Goal: Communication & Community: Participate in discussion

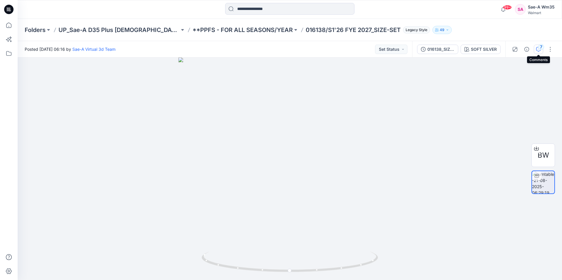
click at [407, 50] on div "7" at bounding box center [541, 47] width 6 height 6
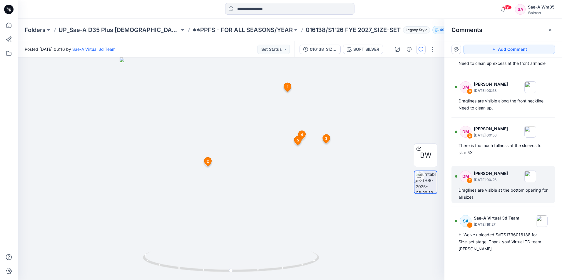
scroll to position [117, 0]
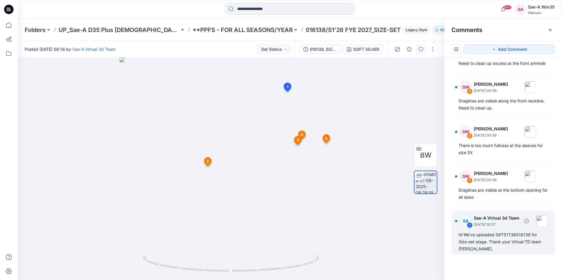
click at [407, 155] on div "Hi We've uploaded S#TS1736016138 for Size-set stage. Thank you! Virtual TD team…" at bounding box center [502, 241] width 89 height 21
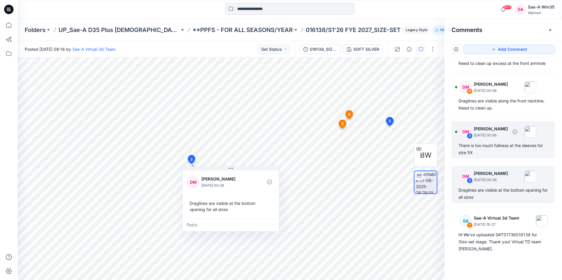
click at [407, 145] on div "There is too much fullness at the sleeves for size 5X" at bounding box center [502, 149] width 89 height 14
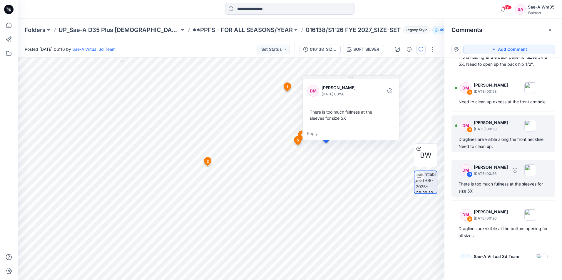
scroll to position [59, 0]
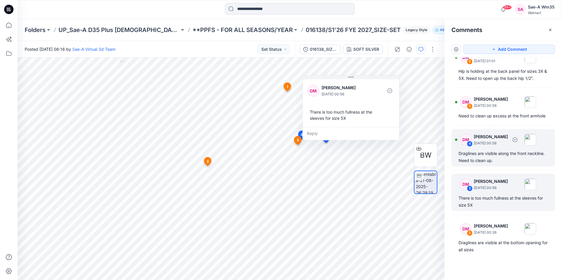
click at [407, 19] on p "[DATE] 00:58" at bounding box center [491, 17] width 34 height 6
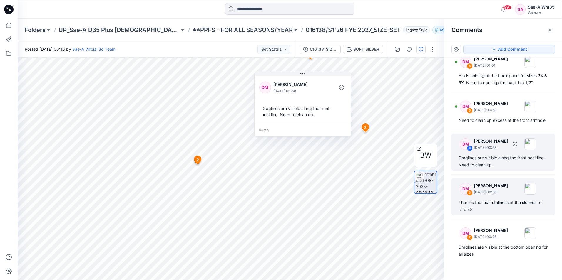
scroll to position [88, 0]
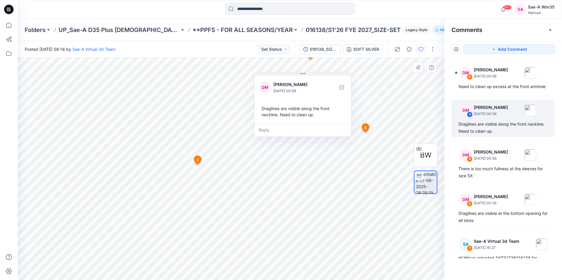
click at [299, 74] on button at bounding box center [302, 74] width 96 height 4
click at [407, 49] on icon "button" at bounding box center [420, 49] width 5 height 5
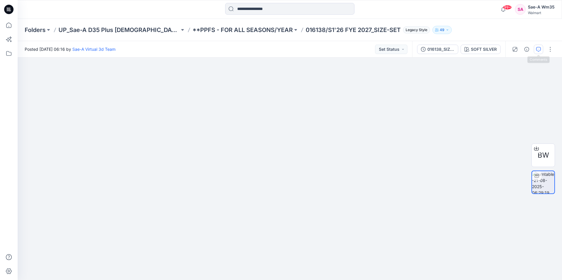
click at [407, 51] on icon "button" at bounding box center [538, 49] width 5 height 5
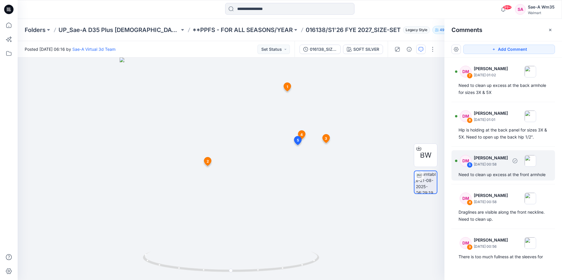
click at [407, 155] on div "Need to clean up excess at the front armhole" at bounding box center [502, 174] width 89 height 7
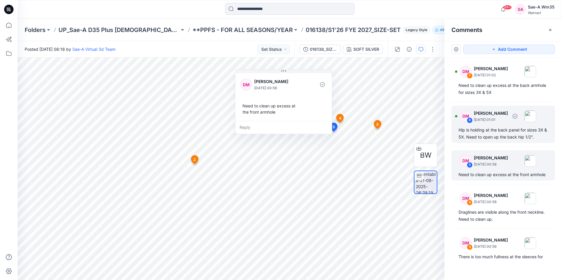
click at [407, 130] on div "Hip is holding at the back panel for sizes 3X & 5X. Need to open up the back hi…" at bounding box center [502, 134] width 89 height 14
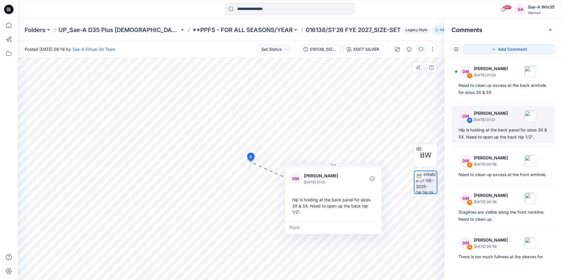
drag, startPoint x: 282, startPoint y: 169, endPoint x: 325, endPoint y: 168, distance: 42.6
click at [325, 155] on div "[PERSON_NAME] [DATE] 01:01 Hip is holding at the back panel for sizes 3X & 5X. …" at bounding box center [333, 193] width 96 height 55
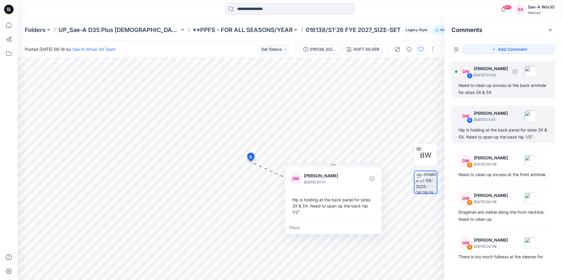
click at [407, 88] on div "Need to clean up excess at the back armhole for sizes 3X & 5X" at bounding box center [502, 89] width 89 height 14
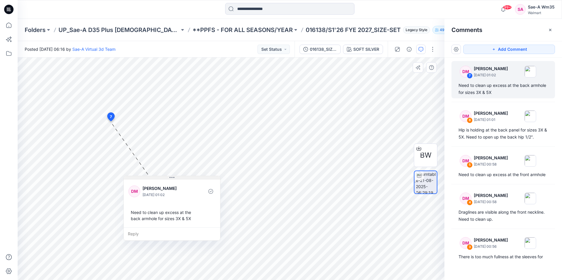
drag, startPoint x: 160, startPoint y: 127, endPoint x: 182, endPoint y: 178, distance: 56.1
click at [182, 155] on button at bounding box center [172, 178] width 96 height 4
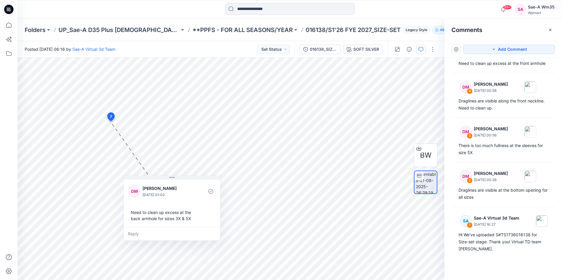
scroll to position [118, 0]
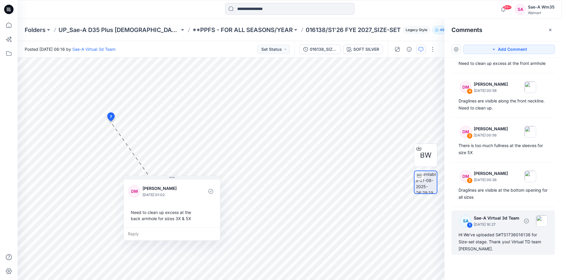
click at [407, 11] on p "[DATE] 16:27" at bounding box center [491, 9] width 34 height 6
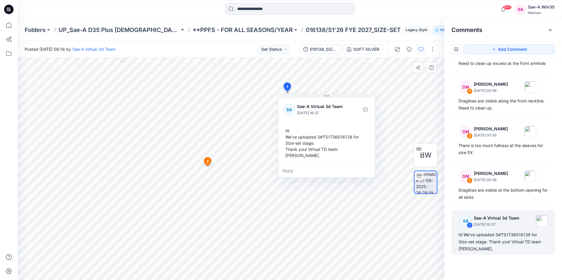
click at [407, 104] on div "BW" at bounding box center [425, 168] width 23 height 147
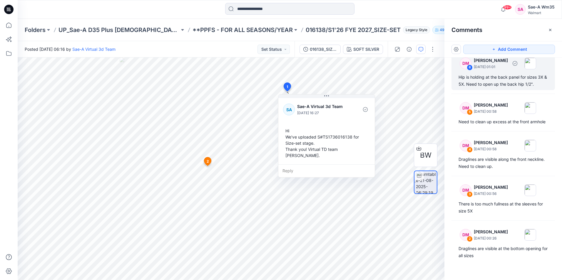
scroll to position [0, 0]
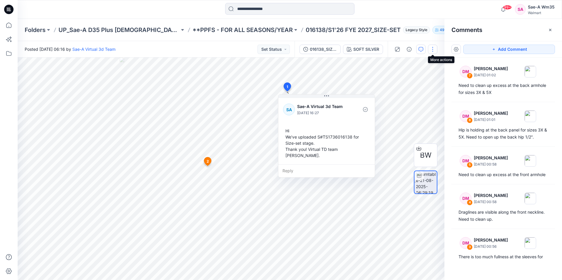
click at [407, 49] on button "button" at bounding box center [432, 49] width 9 height 9
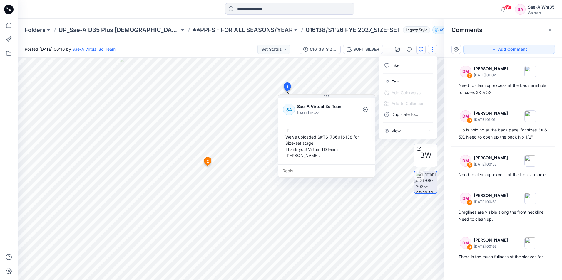
click at [407, 49] on button "button" at bounding box center [432, 49] width 9 height 9
click at [407, 29] on icon "button" at bounding box center [550, 30] width 5 height 5
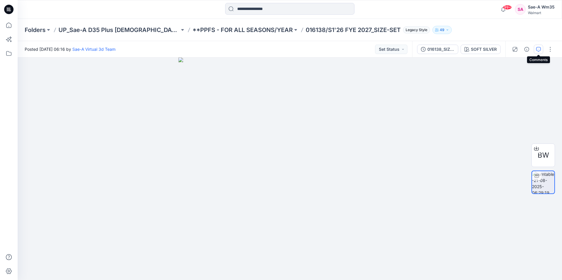
click at [407, 50] on button "button" at bounding box center [537, 49] width 9 height 9
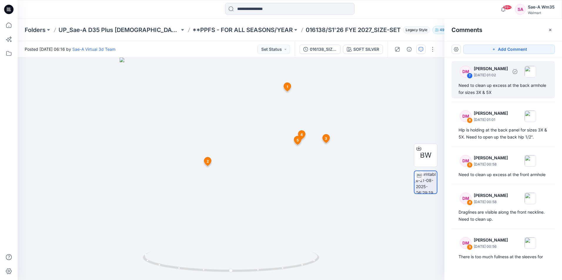
click at [407, 80] on div "DM 7 [PERSON_NAME] [DATE] 01:02 Need to clean up excess at the back armhole for…" at bounding box center [502, 79] width 103 height 37
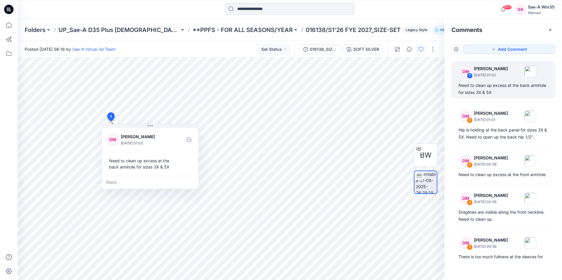
drag, startPoint x: 510, startPoint y: 80, endPoint x: 498, endPoint y: 88, distance: 15.2
click at [407, 88] on div "Need to clean up excess at the back armhole for sizes 3X & 5X" at bounding box center [502, 89] width 89 height 14
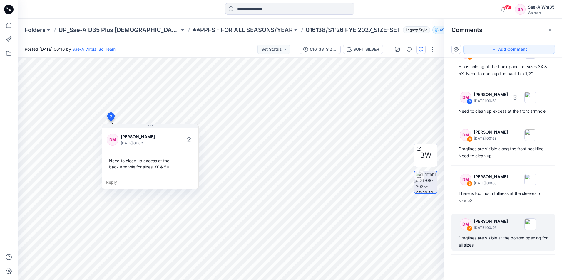
scroll to position [118, 0]
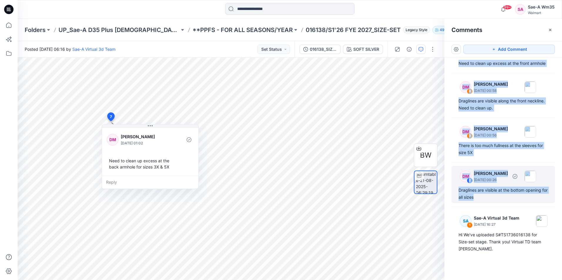
click at [407, 155] on div "Draglines are visible at the bottom opening for all sizes" at bounding box center [502, 194] width 89 height 14
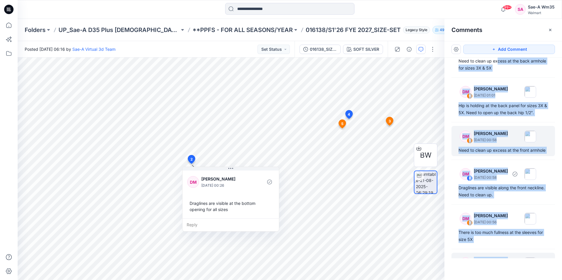
scroll to position [0, 0]
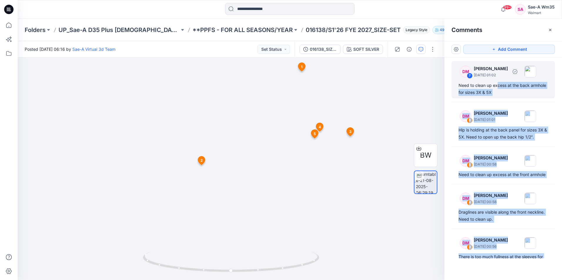
click at [407, 91] on div "DM 7 [PERSON_NAME] [DATE] 01:02 Need to clean up excess at the back armhole for…" at bounding box center [502, 79] width 103 height 37
